Goal: Information Seeking & Learning: Check status

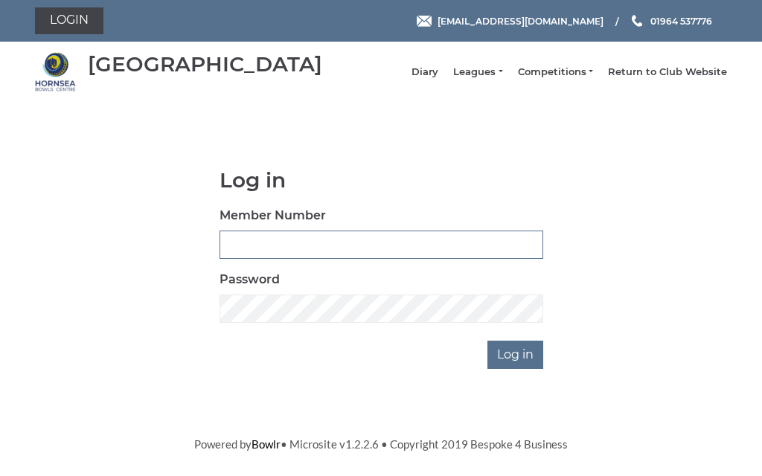
click at [312, 256] on input "Member Number" at bounding box center [382, 245] width 324 height 28
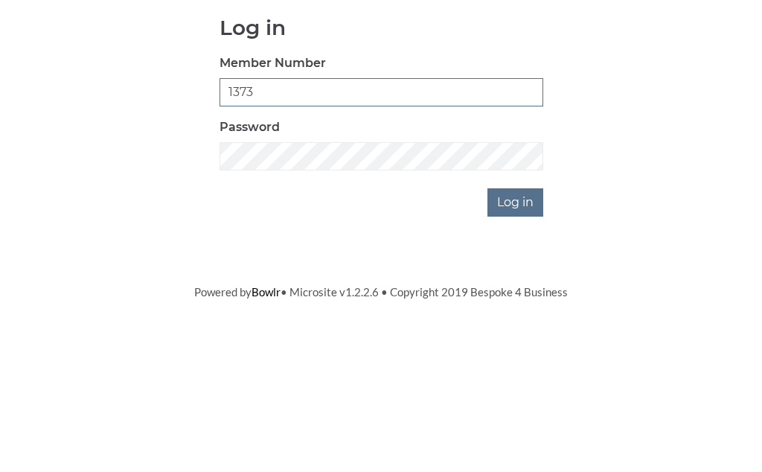
type input "1373"
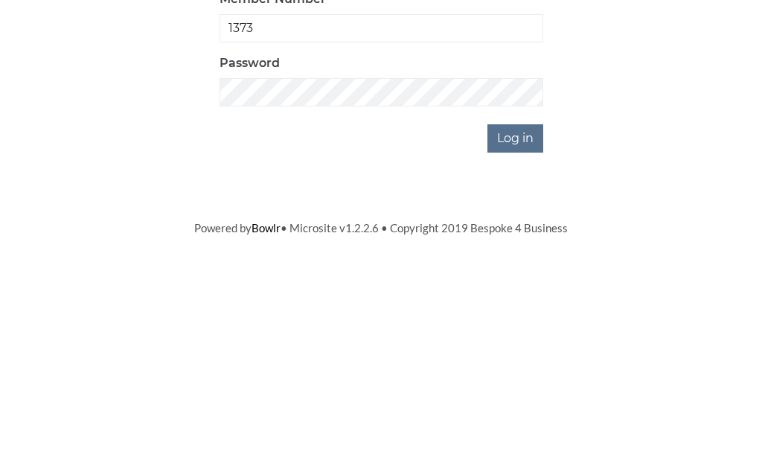
click at [531, 341] on input "Log in" at bounding box center [516, 355] width 56 height 28
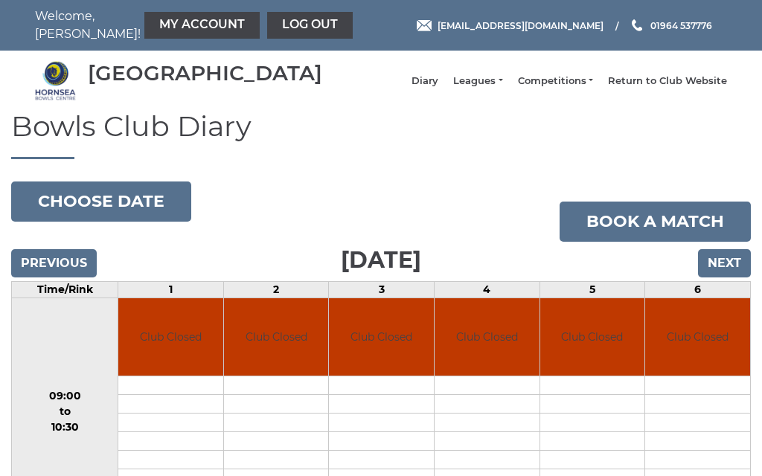
click at [738, 277] on input "Next" at bounding box center [724, 263] width 53 height 28
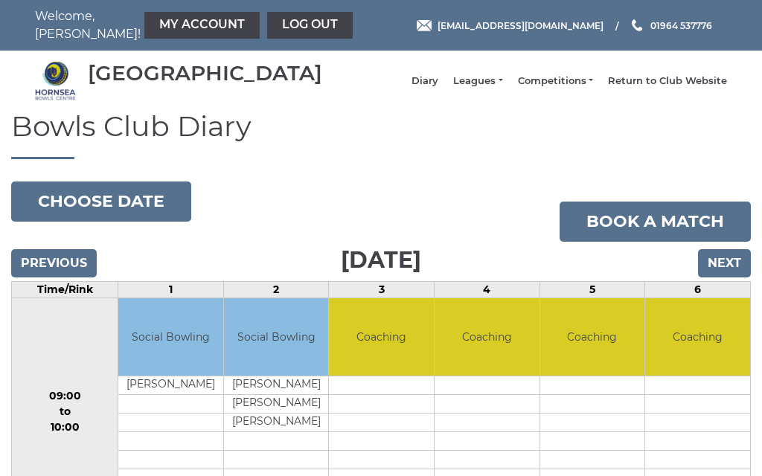
click at [732, 278] on input "Next" at bounding box center [724, 263] width 53 height 28
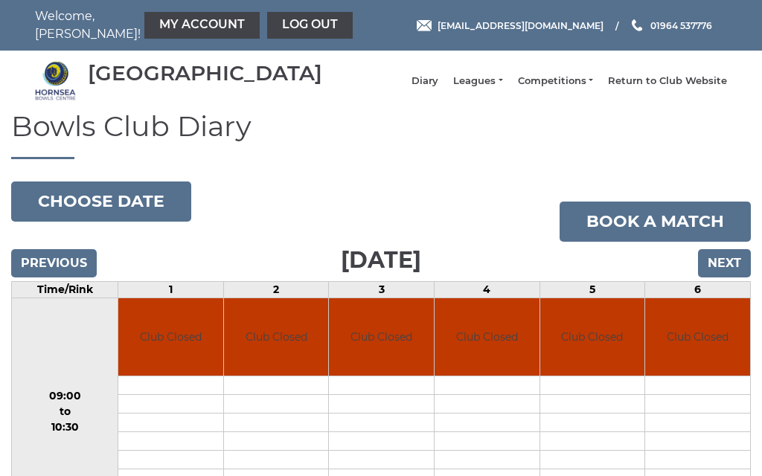
click at [732, 278] on input "Next" at bounding box center [724, 263] width 53 height 28
click at [725, 275] on input "Next" at bounding box center [724, 263] width 53 height 28
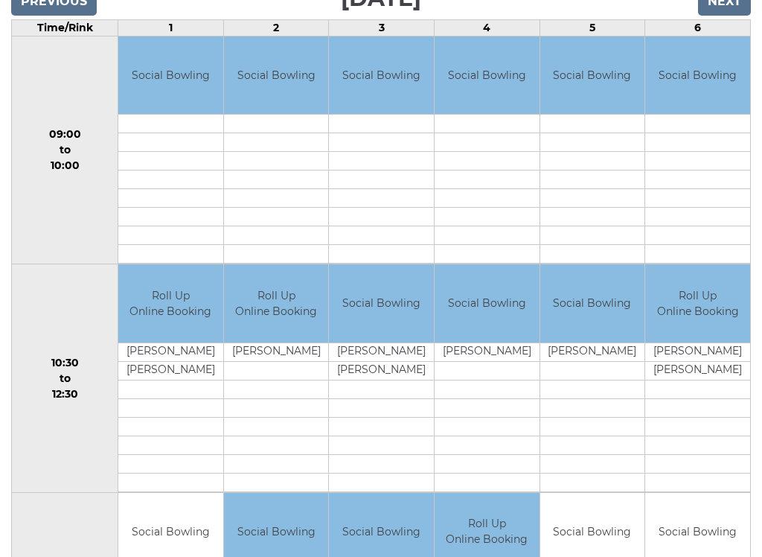
scroll to position [263, 0]
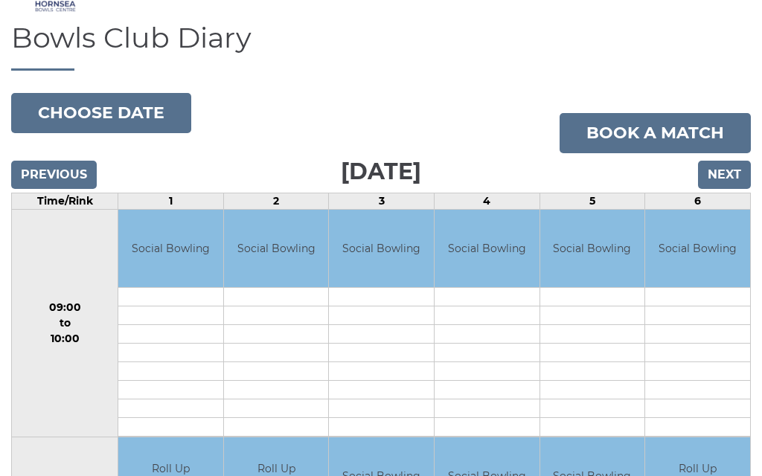
click at [733, 190] on input "Next" at bounding box center [724, 176] width 53 height 28
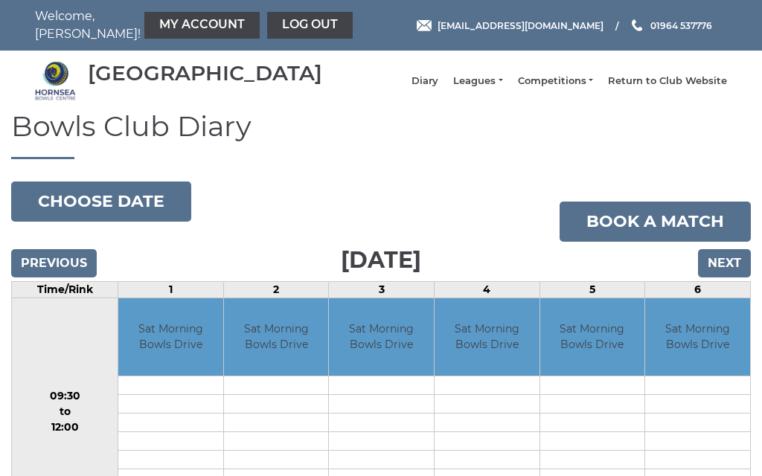
click at [724, 265] on input "Next" at bounding box center [724, 263] width 53 height 28
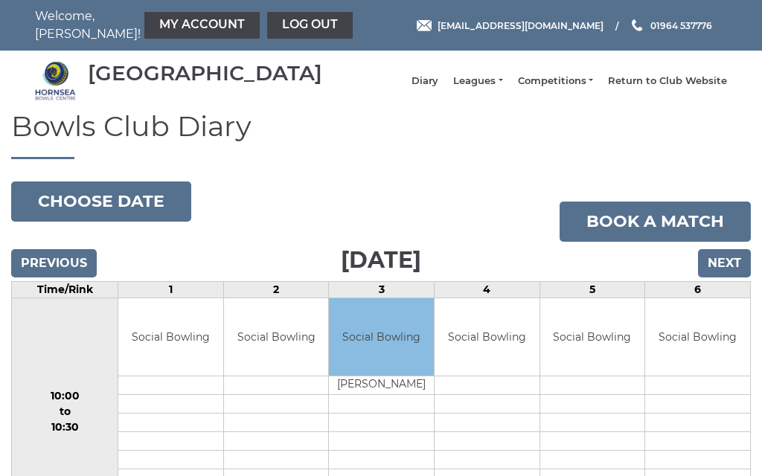
click at [731, 266] on input "Next" at bounding box center [724, 263] width 53 height 28
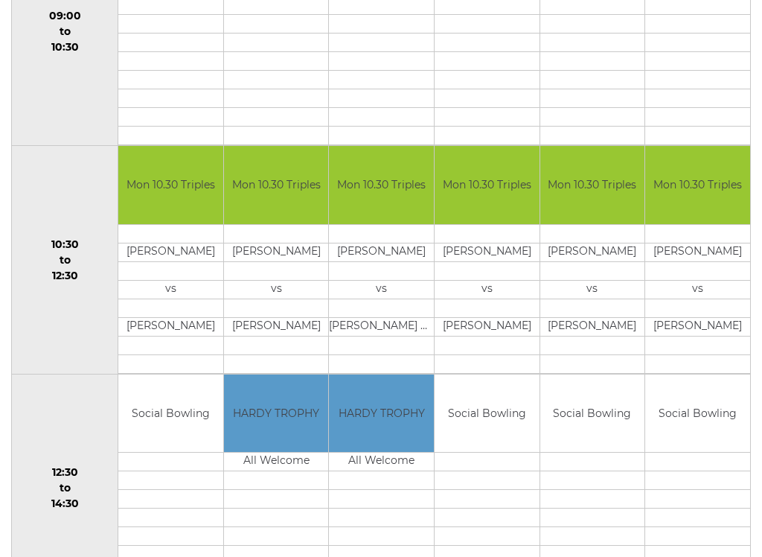
scroll to position [380, 0]
click at [190, 335] on td "Leslie Watts" at bounding box center [170, 327] width 105 height 19
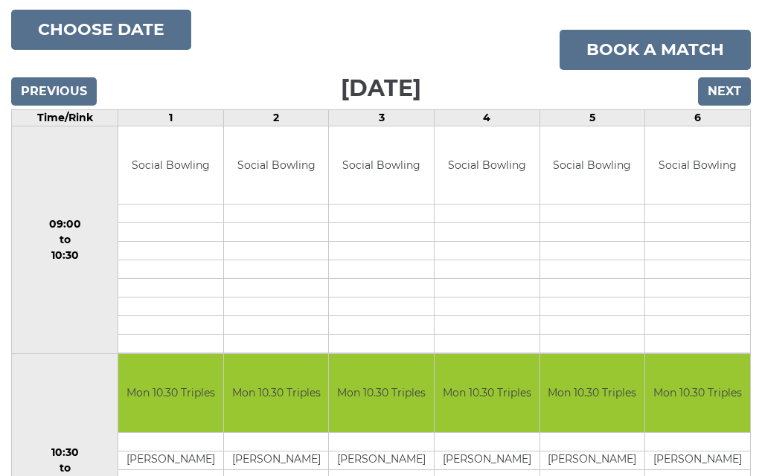
scroll to position [168, 0]
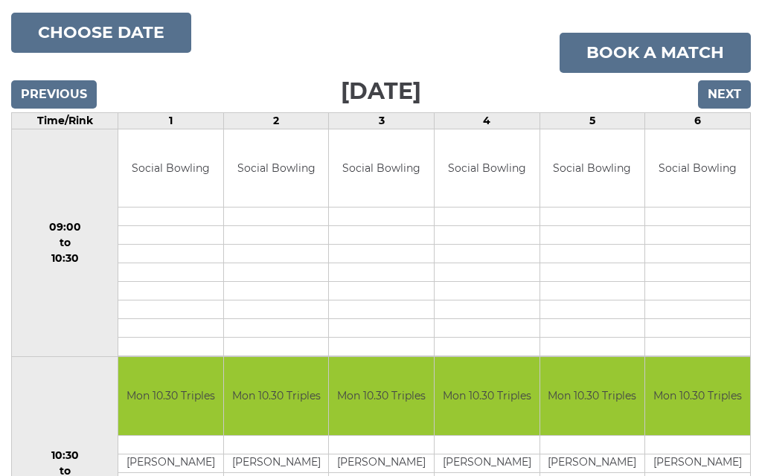
click at [733, 103] on input "Next" at bounding box center [724, 95] width 53 height 28
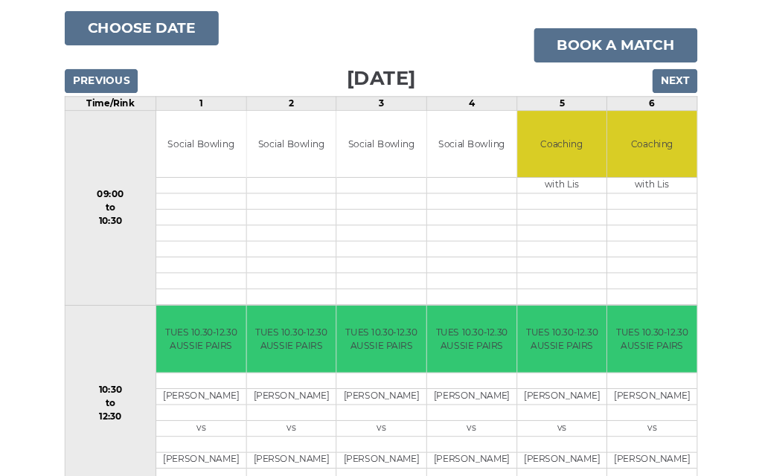
scroll to position [167, 0]
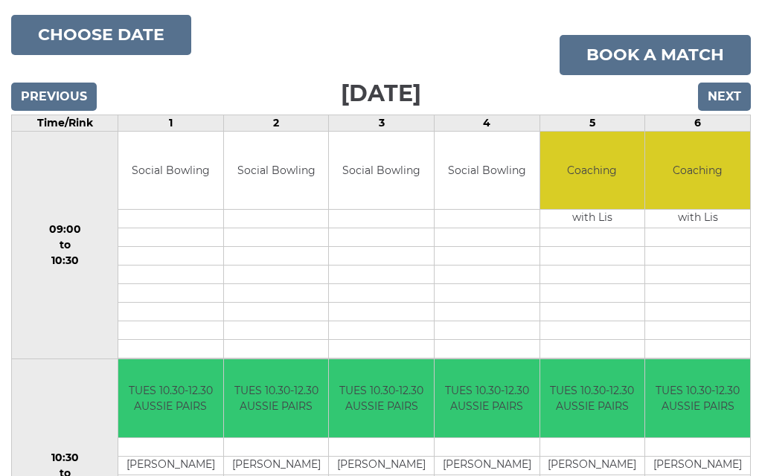
click at [740, 104] on input "Next" at bounding box center [724, 97] width 53 height 28
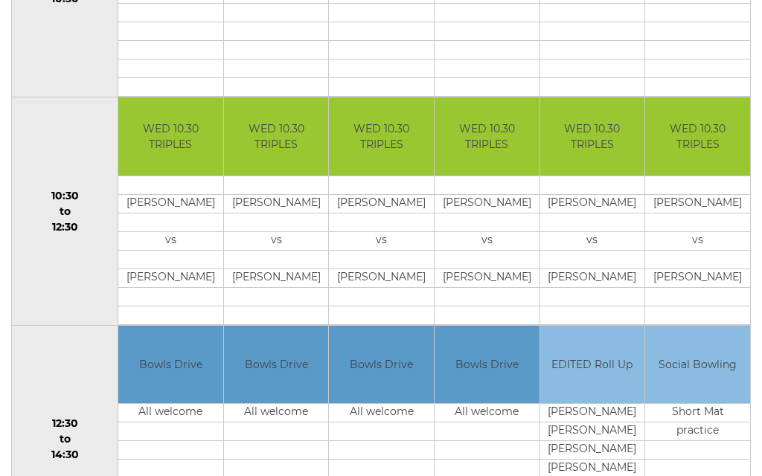
scroll to position [428, 0]
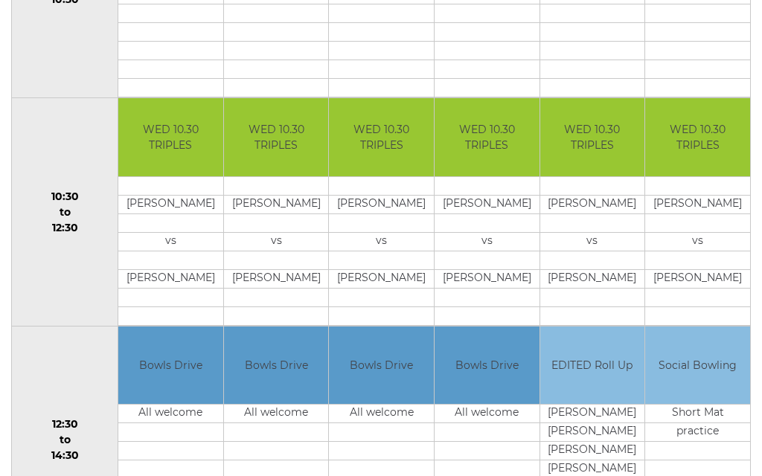
click at [277, 214] on td "Colin Wright" at bounding box center [276, 204] width 105 height 19
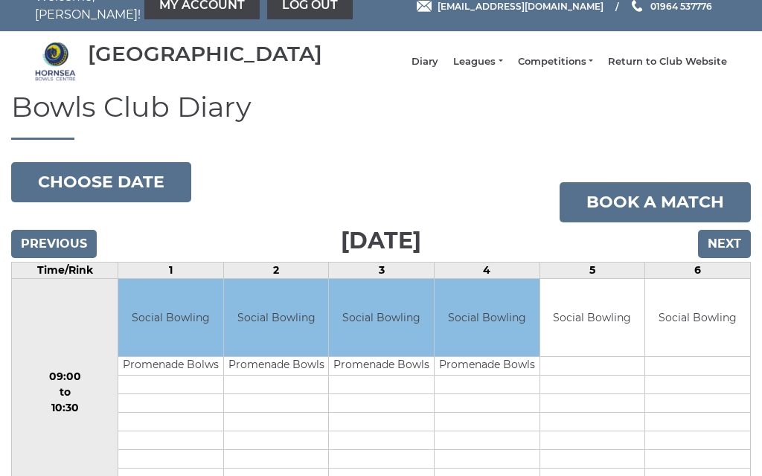
scroll to position [0, 0]
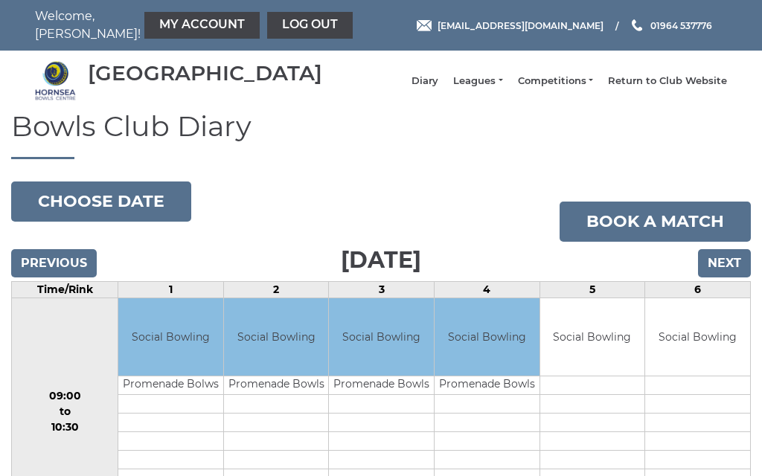
click at [502, 88] on link "Leagues" at bounding box center [477, 80] width 49 height 13
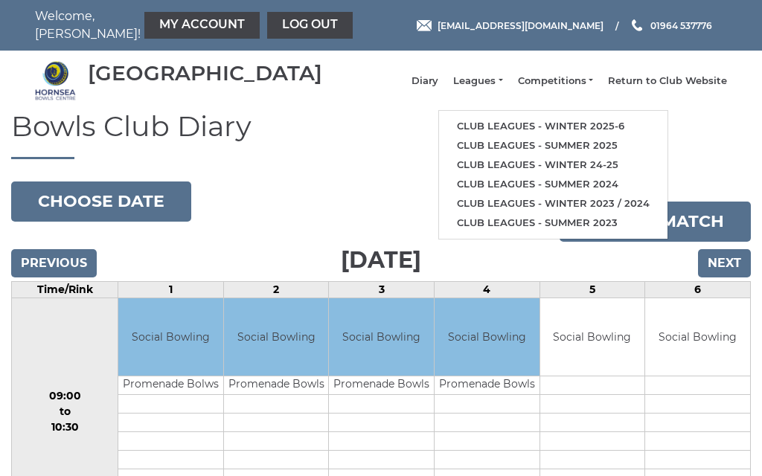
click at [596, 135] on link "Club leagues - Winter 2025-6" at bounding box center [553, 126] width 229 height 19
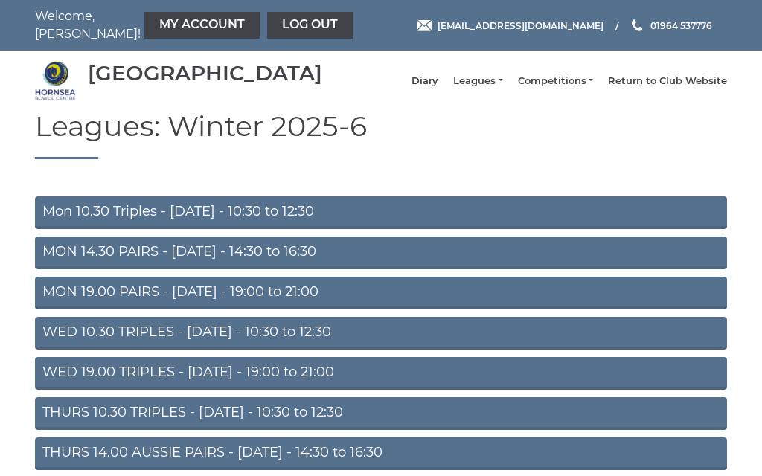
click at [133, 223] on link "Mon 10.30 Triples - [DATE] - 10:30 to 12:30" at bounding box center [381, 213] width 692 height 33
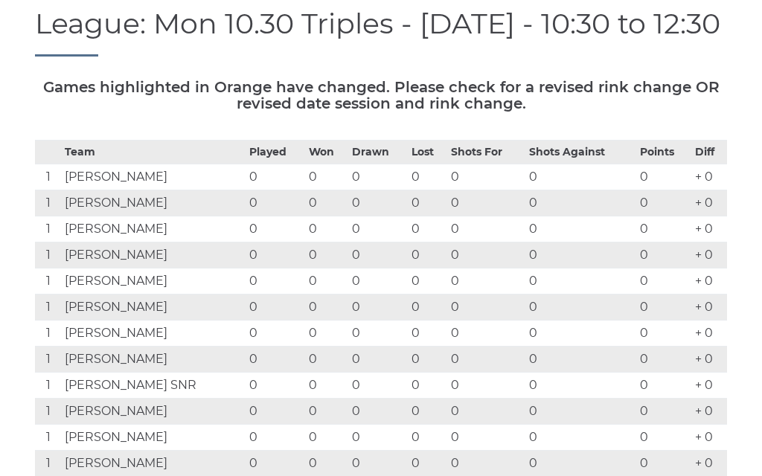
scroll to position [156, 0]
click at [99, 191] on td "Leslie Watts" at bounding box center [153, 178] width 185 height 26
click at [115, 217] on td "John Sutton" at bounding box center [153, 204] width 185 height 26
click at [121, 211] on td "John Sutton" at bounding box center [153, 204] width 185 height 26
click at [115, 191] on td "Leslie Watts" at bounding box center [153, 178] width 185 height 26
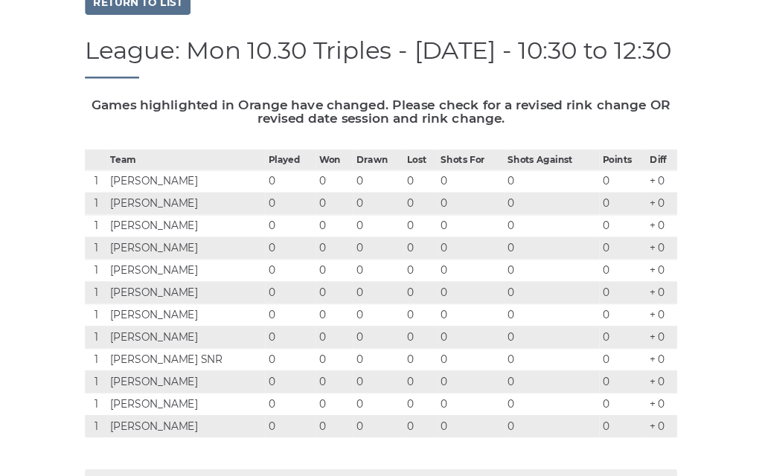
scroll to position [0, 0]
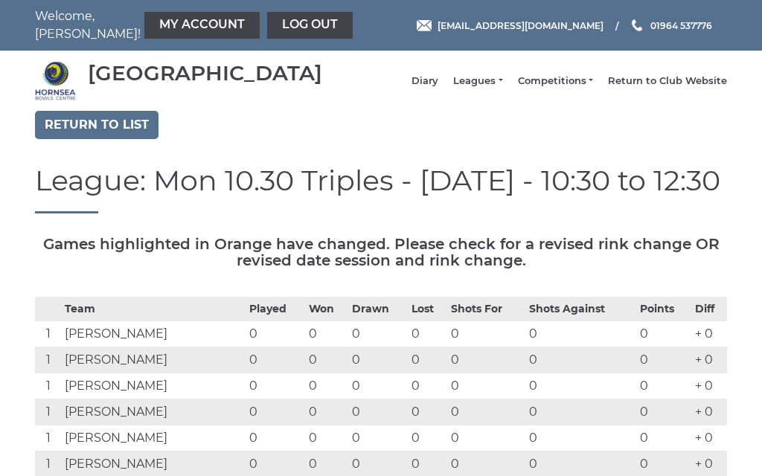
click at [106, 139] on link "Return to list" at bounding box center [97, 125] width 124 height 28
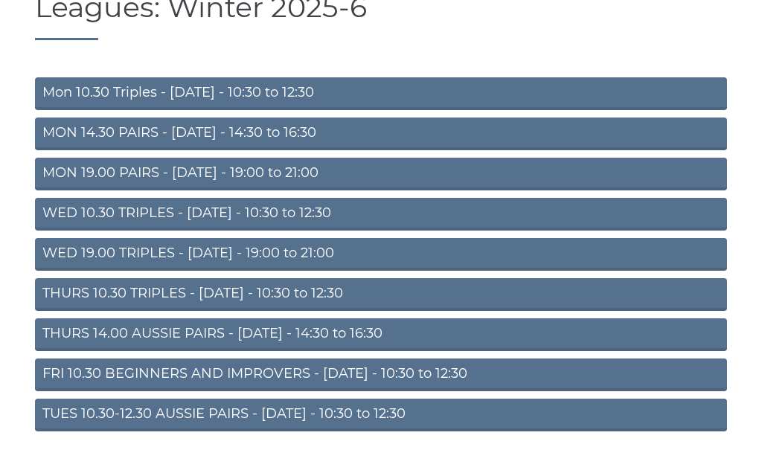
scroll to position [119, 0]
click at [144, 223] on link "WED 10.30 TRIPLES - [DATE] - 10:30 to 12:30" at bounding box center [381, 214] width 692 height 33
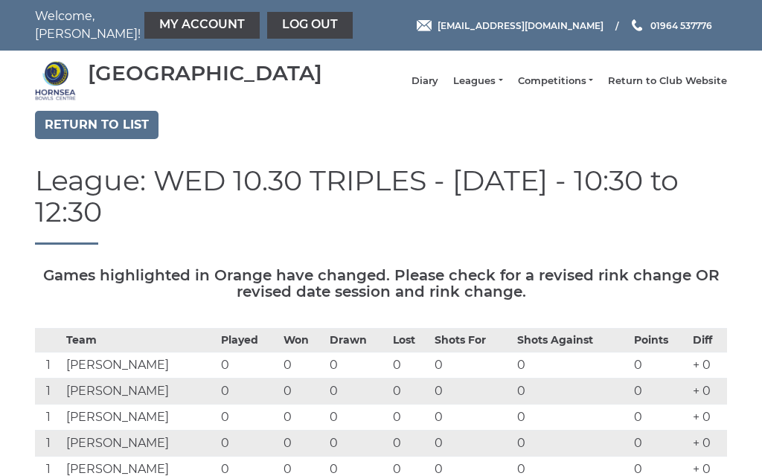
click at [502, 88] on link "Leagues" at bounding box center [477, 80] width 49 height 13
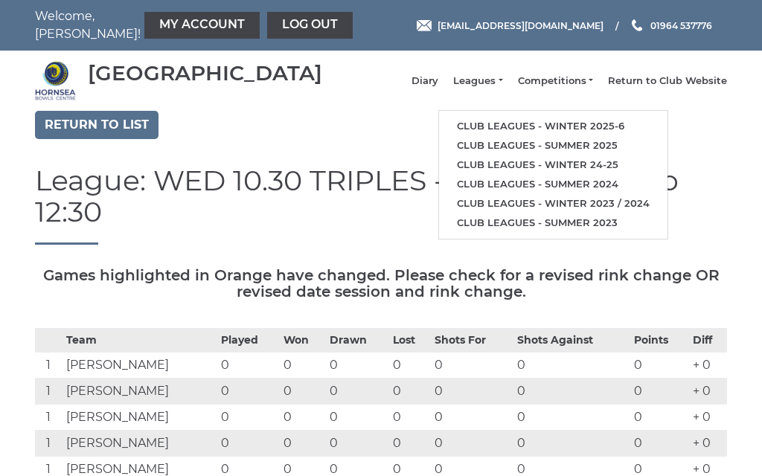
click at [593, 88] on link "Competitions" at bounding box center [555, 80] width 75 height 13
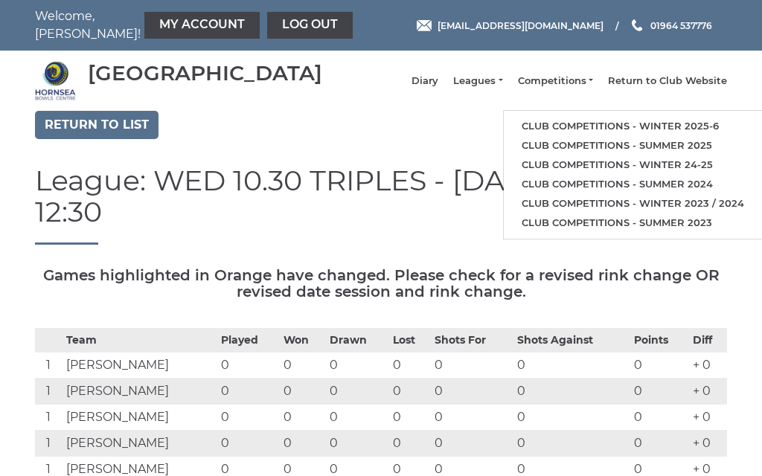
click at [277, 25] on link "Log out" at bounding box center [310, 25] width 86 height 27
